Goal: Task Accomplishment & Management: Use online tool/utility

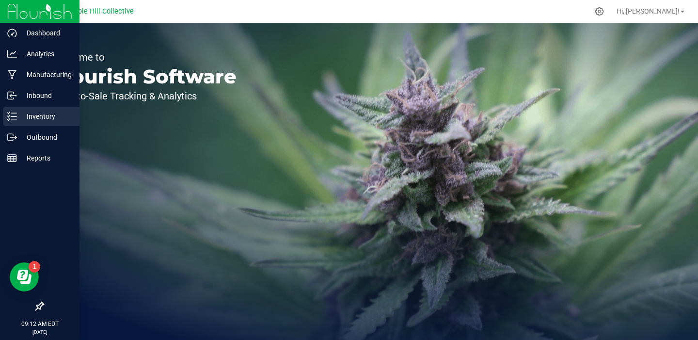
click at [71, 116] on p "Inventory" at bounding box center [46, 116] width 58 height 12
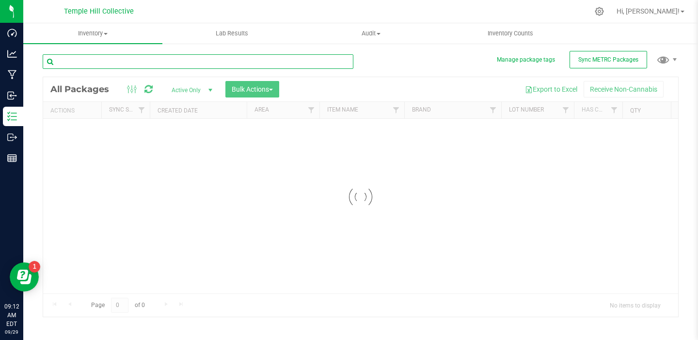
click at [109, 63] on input "text" at bounding box center [198, 61] width 311 height 15
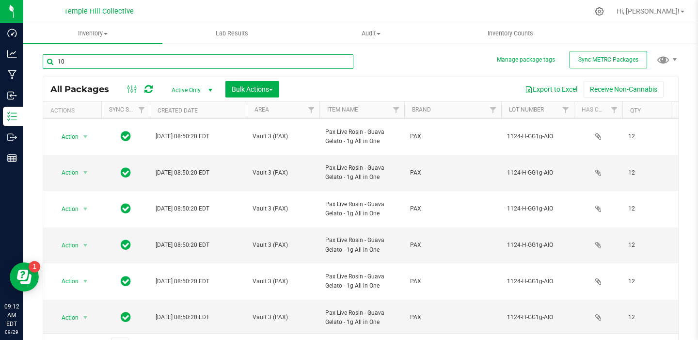
type input "104"
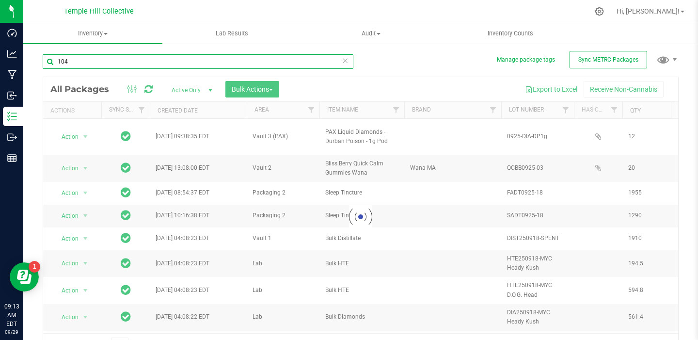
type input "[DATE]"
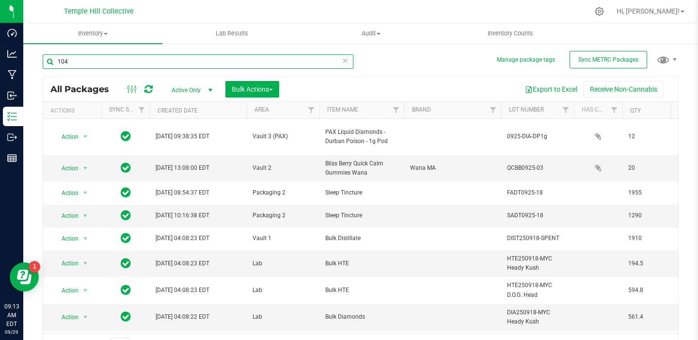
type input "[DATE]"
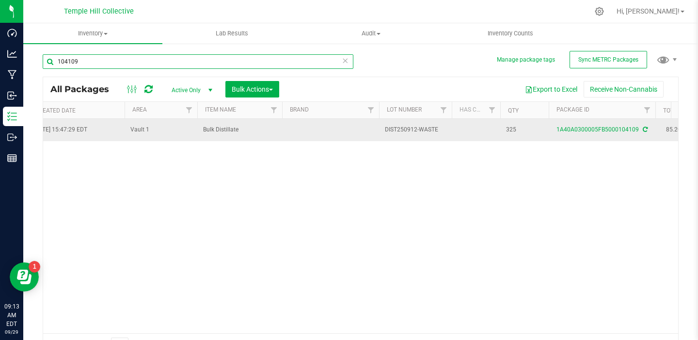
scroll to position [0, 93]
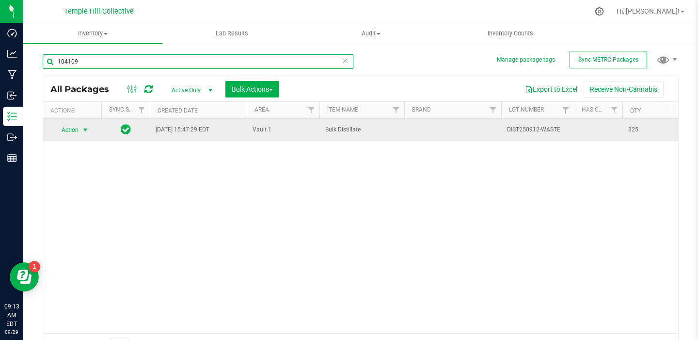
type input "104109"
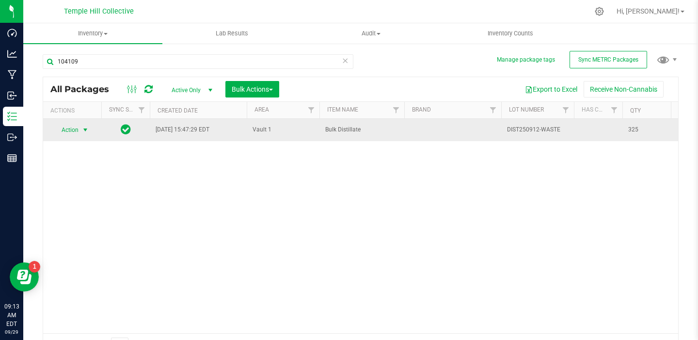
click at [87, 131] on span "select" at bounding box center [85, 130] width 8 height 8
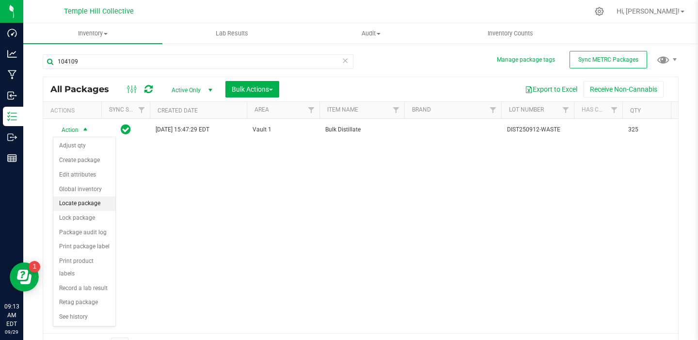
click at [90, 197] on li "Locate package" at bounding box center [84, 203] width 62 height 15
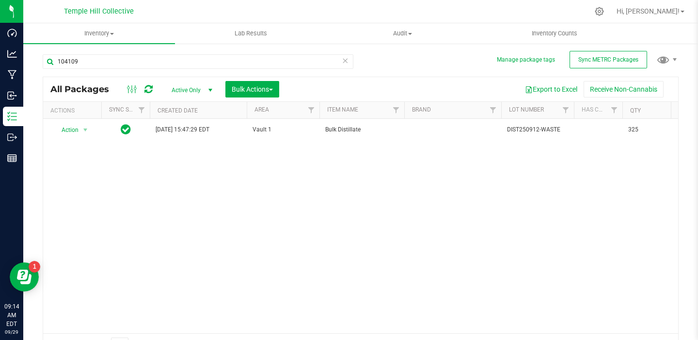
click at [342, 60] on icon at bounding box center [345, 60] width 7 height 12
